Goal: Task Accomplishment & Management: Complete application form

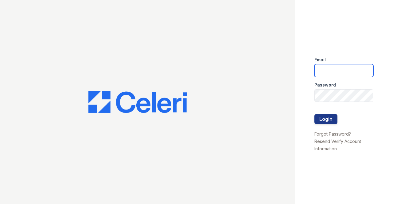
click at [347, 72] on input "email" at bounding box center [344, 70] width 59 height 13
click at [331, 71] on input "email" at bounding box center [344, 70] width 59 height 13
paste input "[EMAIL_ADDRESS][DOMAIN_NAME]"
type input "[EMAIL_ADDRESS][DOMAIN_NAME]"
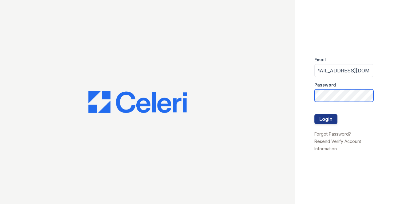
scroll to position [0, 0]
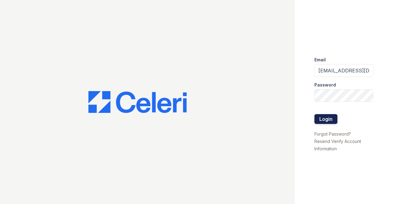
click at [327, 117] on button "Login" at bounding box center [326, 119] width 23 height 10
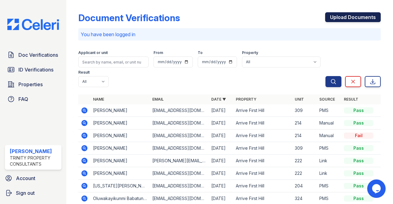
click at [350, 20] on link "Upload Documents" at bounding box center [354, 17] width 56 height 10
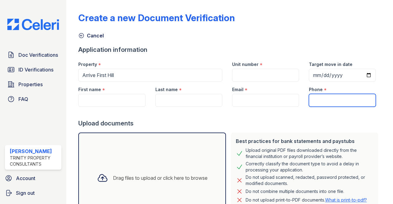
click at [321, 102] on input "Phone" at bounding box center [342, 100] width 67 height 13
paste input "[PHONE_NUMBER]"
type input "[PHONE_NUMBER]"
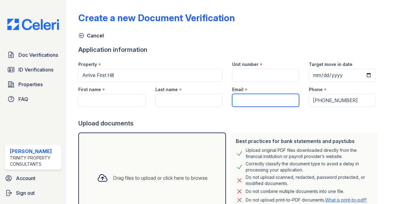
click at [280, 97] on input "Email" at bounding box center [265, 100] width 67 height 13
paste input "[EMAIL_ADDRESS][DOMAIN_NAME]"
type input "[EMAIL_ADDRESS][DOMAIN_NAME]"
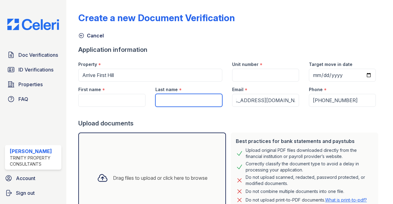
click at [204, 99] on input "Last name" at bounding box center [189, 100] width 67 height 13
type input "Raymore"
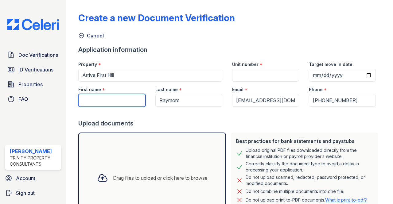
click at [117, 97] on input "First name" at bounding box center [111, 100] width 67 height 13
type input "Armuani"
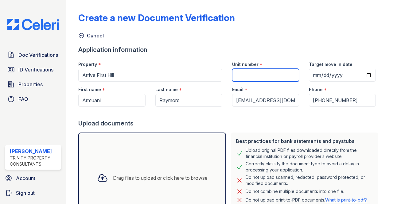
click at [248, 73] on input "Unit number" at bounding box center [265, 75] width 67 height 13
type input "204"
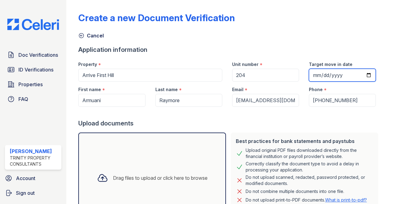
click at [366, 75] on input "Target move in date" at bounding box center [342, 75] width 67 height 13
type input "[DATE]"
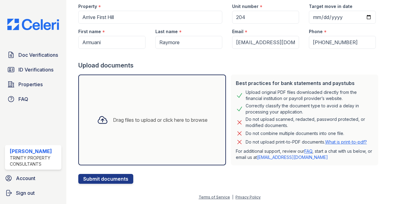
click at [174, 105] on div "Drag files to upload or click here to browse" at bounding box center [152, 120] width 148 height 91
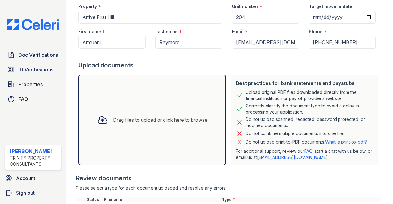
click at [159, 121] on div "Drag files to upload or click here to browse" at bounding box center [160, 120] width 95 height 7
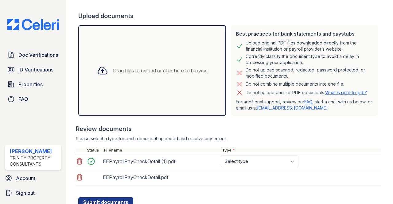
scroll to position [130, 0]
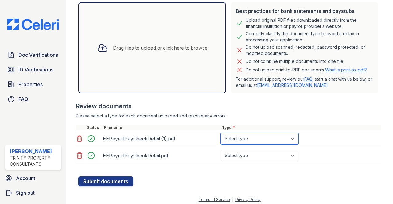
click at [243, 139] on select "Select type Paystub Bank Statement Offer Letter Tax Documents Benefit Award Let…" at bounding box center [260, 139] width 78 height 12
select select "paystub"
click at [221, 133] on select "Select type Paystub Bank Statement Offer Letter Tax Documents Benefit Award Let…" at bounding box center [260, 139] width 78 height 12
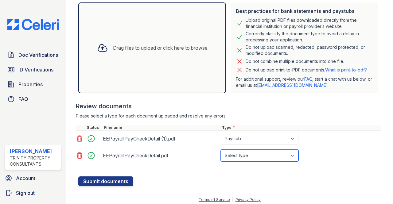
drag, startPoint x: 253, startPoint y: 153, endPoint x: 253, endPoint y: 149, distance: 3.7
click at [253, 151] on select "Select type Paystub Bank Statement Offer Letter Tax Documents Benefit Award Let…" at bounding box center [260, 156] width 78 height 12
select select "paystub"
click at [221, 150] on select "Select type Paystub Bank Statement Offer Letter Tax Documents Benefit Award Let…" at bounding box center [260, 156] width 78 height 12
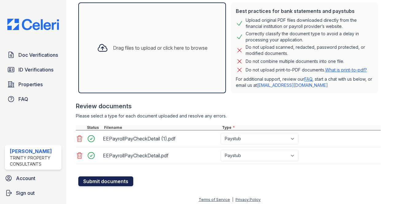
click at [113, 179] on button "Submit documents" at bounding box center [105, 182] width 55 height 10
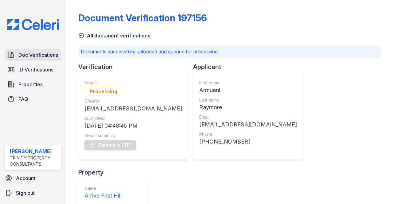
click at [38, 52] on span "Doc Verifications" at bounding box center [38, 54] width 40 height 7
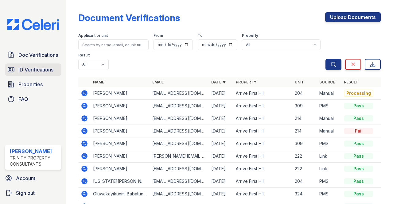
click at [35, 70] on span "ID Verifications" at bounding box center [35, 69] width 35 height 7
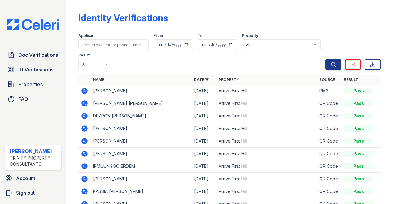
click at [85, 89] on icon at bounding box center [84, 90] width 7 height 7
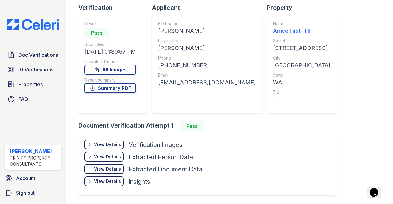
scroll to position [62, 0]
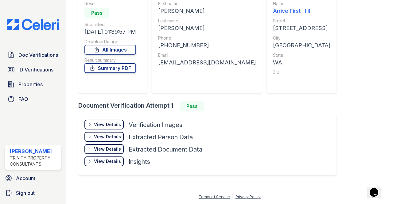
click at [103, 122] on div "View Details" at bounding box center [107, 125] width 27 height 6
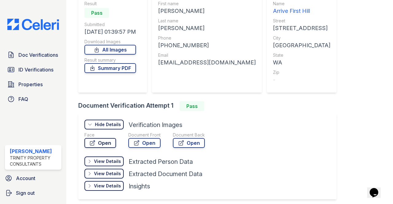
click at [101, 139] on link "Open" at bounding box center [101, 143] width 32 height 10
click at [144, 143] on link "Open" at bounding box center [144, 143] width 32 height 10
click at [144, 140] on link "Open" at bounding box center [144, 143] width 32 height 10
click at [45, 52] on span "Doc Verifications" at bounding box center [38, 54] width 40 height 7
